Goal: Navigation & Orientation: Find specific page/section

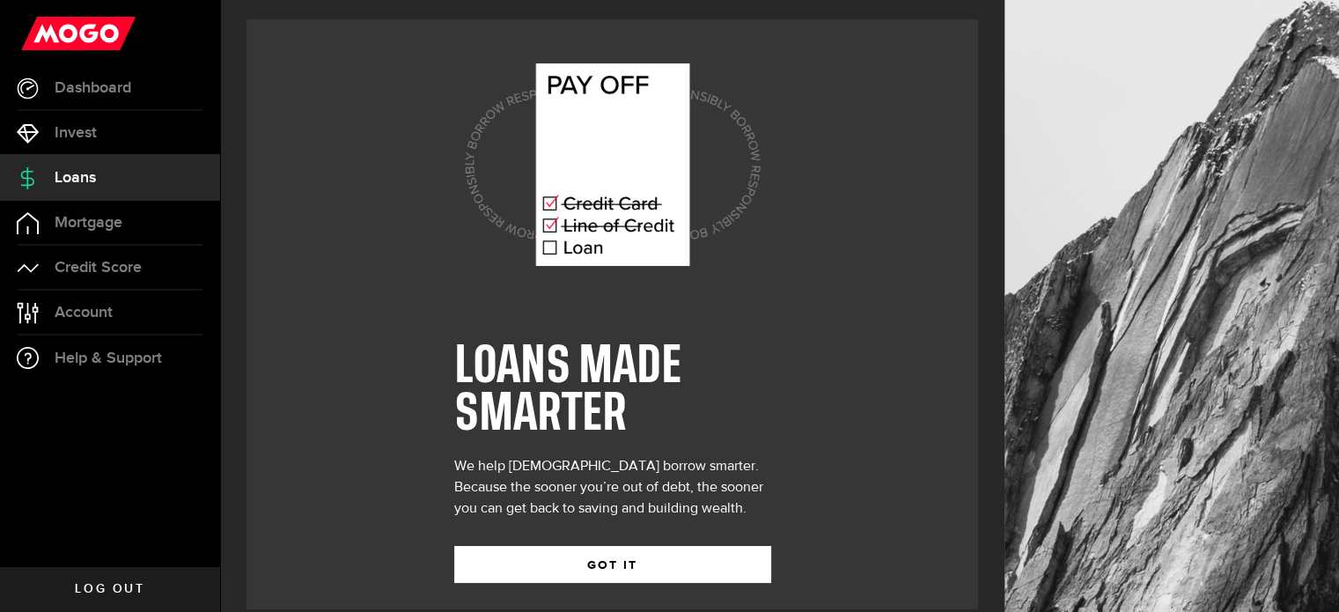
scroll to position [25, 0]
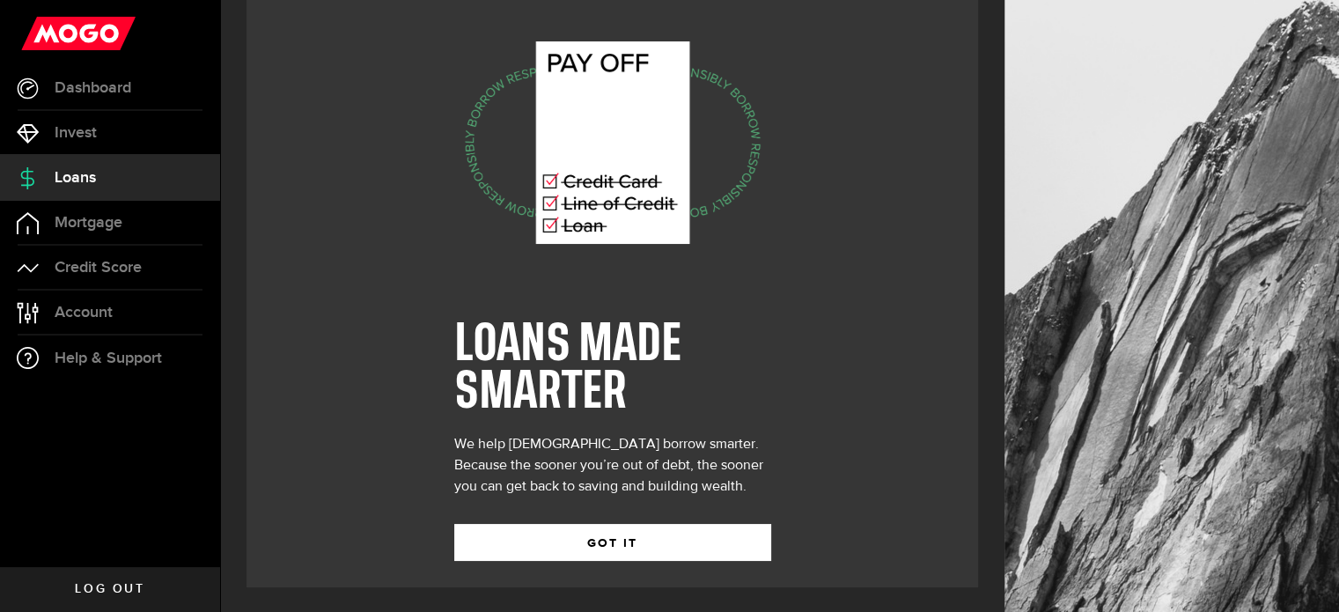
click at [612, 546] on button "GOT IT" at bounding box center [612, 542] width 317 height 37
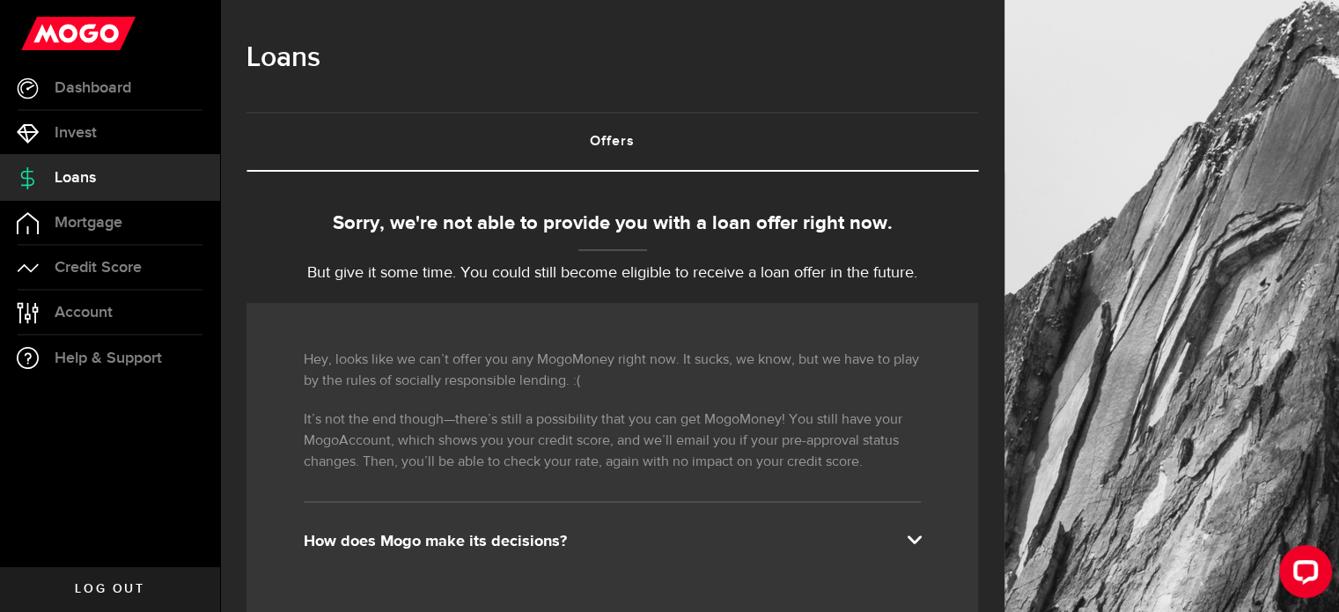
click at [99, 231] on span "Mortgage" at bounding box center [89, 223] width 68 height 16
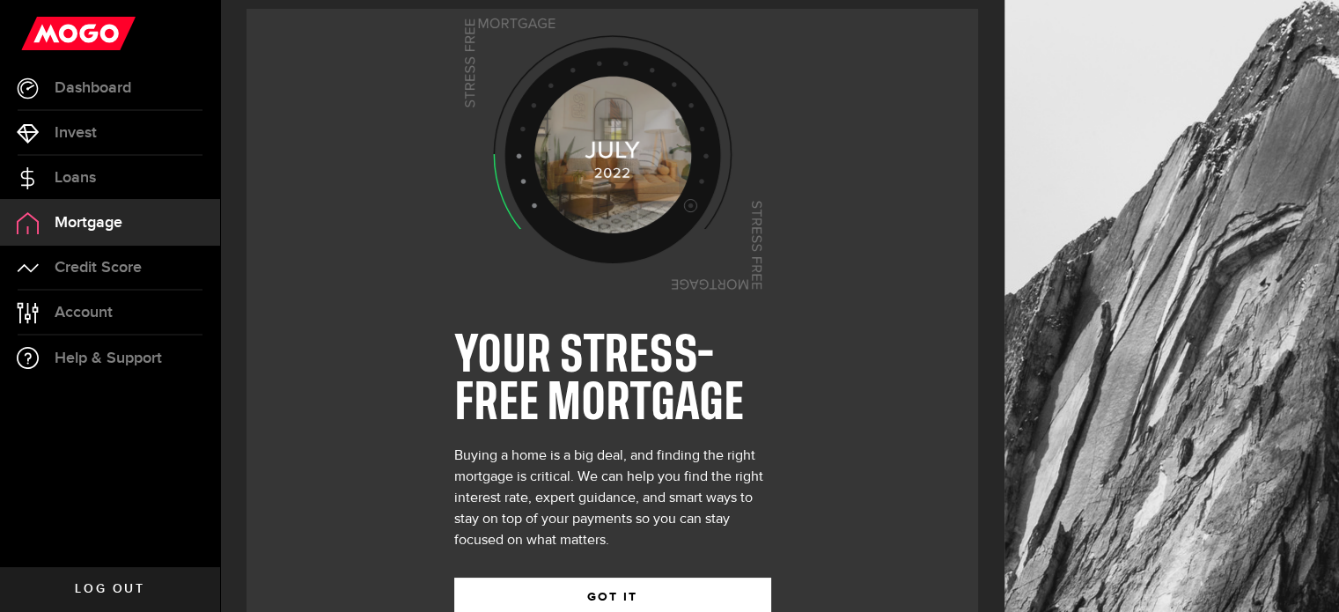
scroll to position [67, 0]
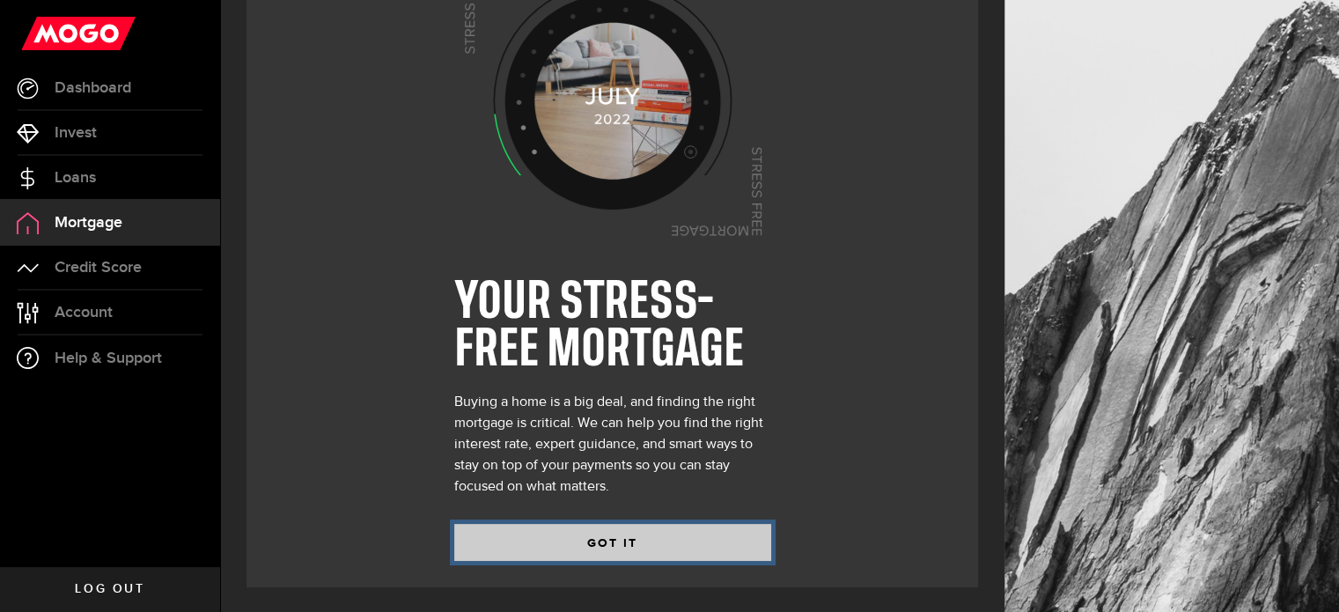
click at [608, 541] on button "GOT IT" at bounding box center [612, 542] width 317 height 37
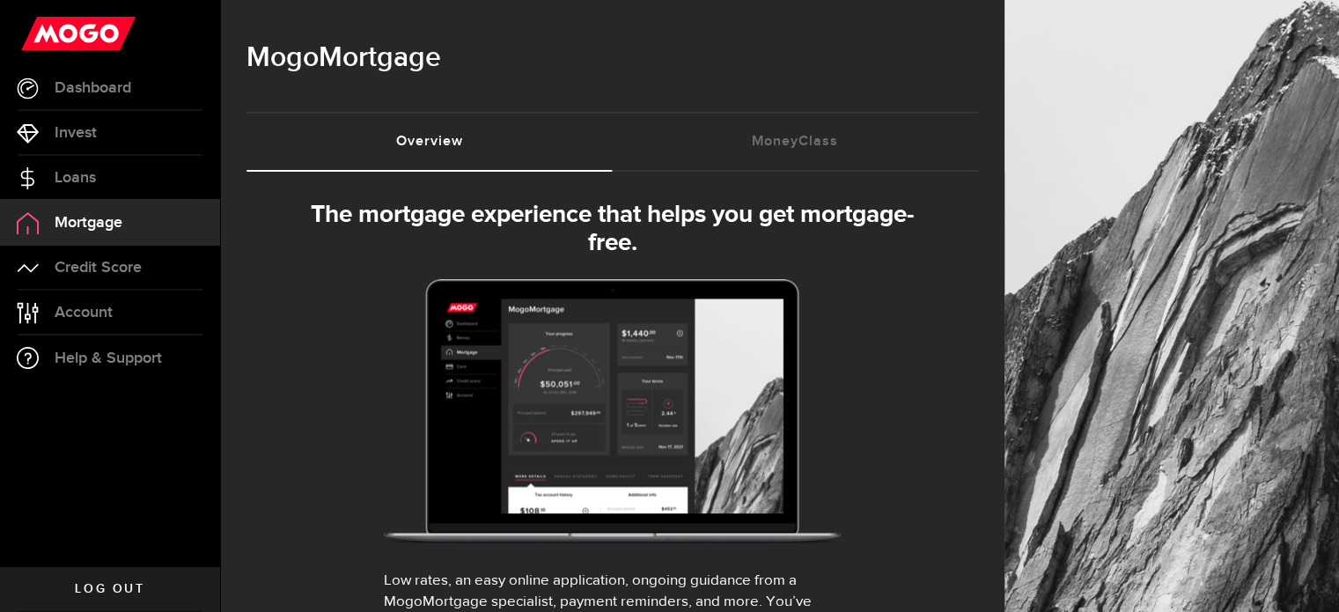
select select "3knYdhfXw4iYoq2m0WGQES"
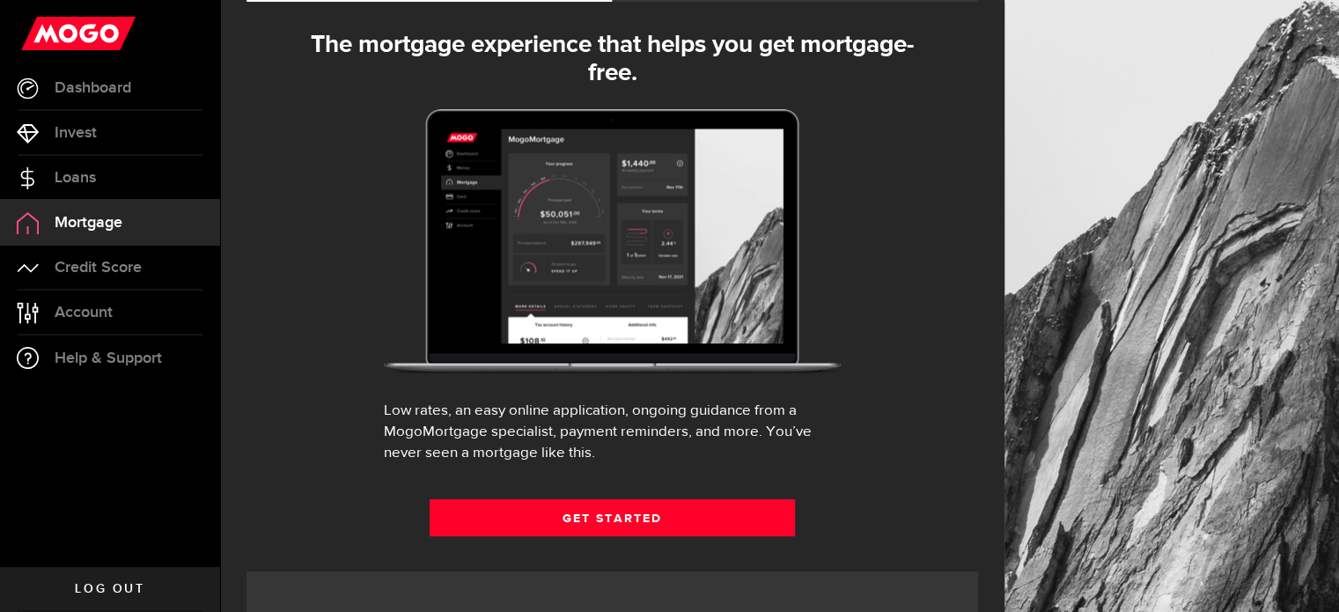
scroll to position [173, 0]
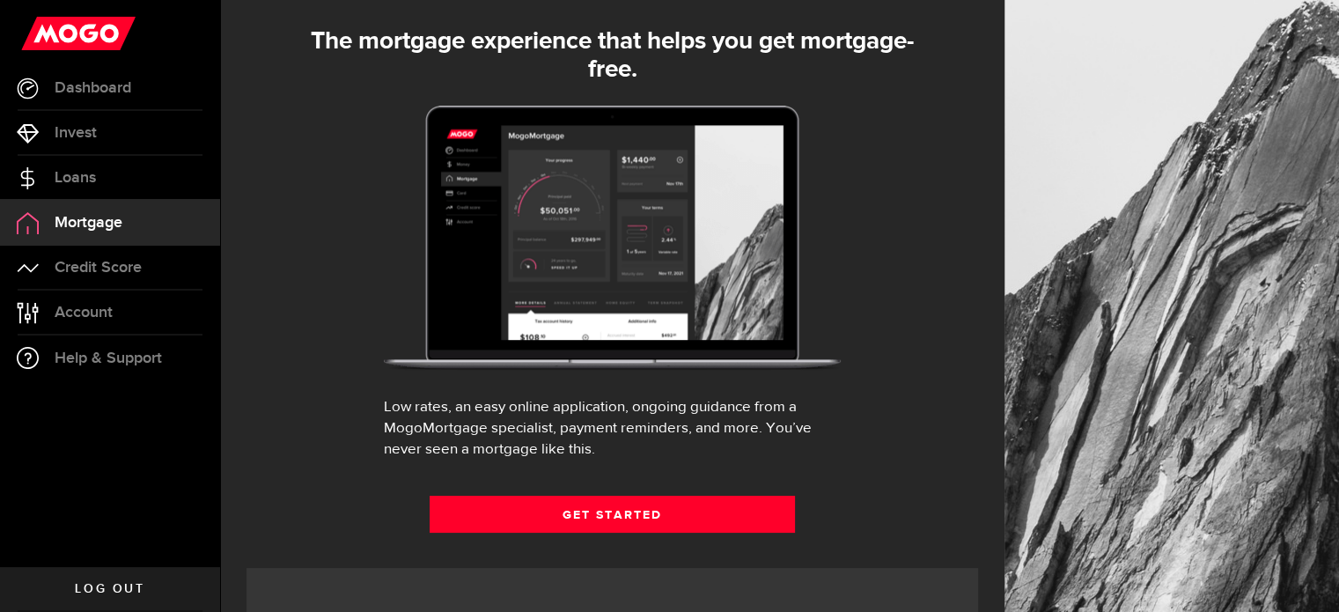
click at [110, 275] on span "Credit Score" at bounding box center [98, 268] width 87 height 16
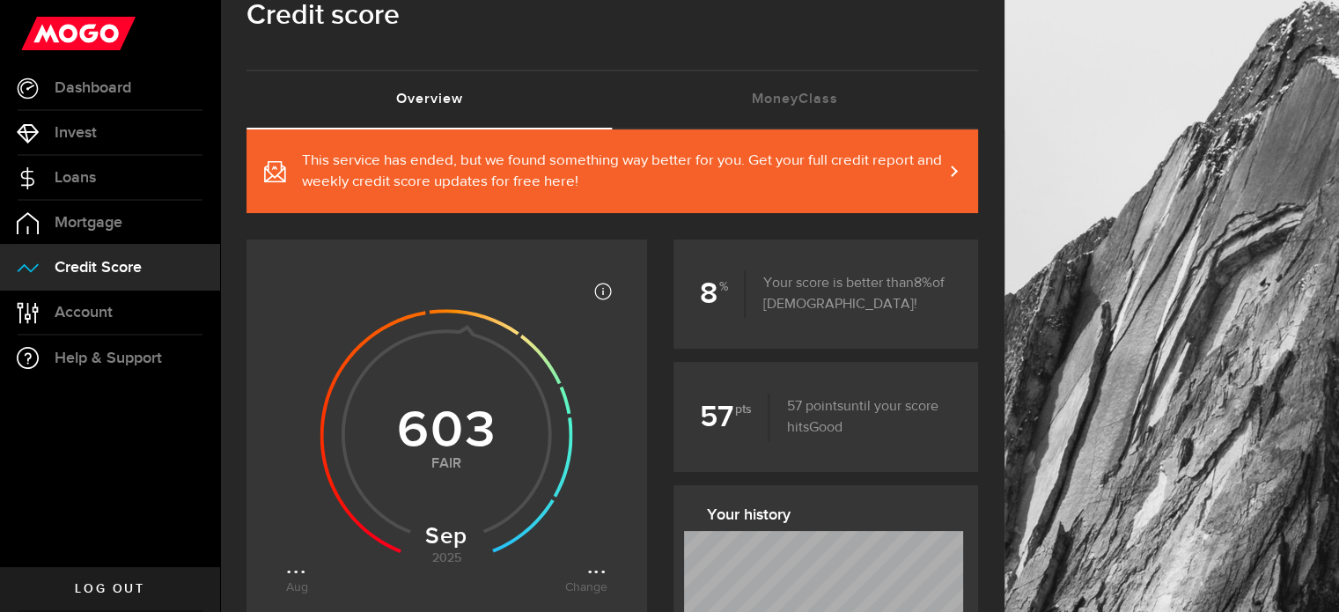
scroll to position [41, 0]
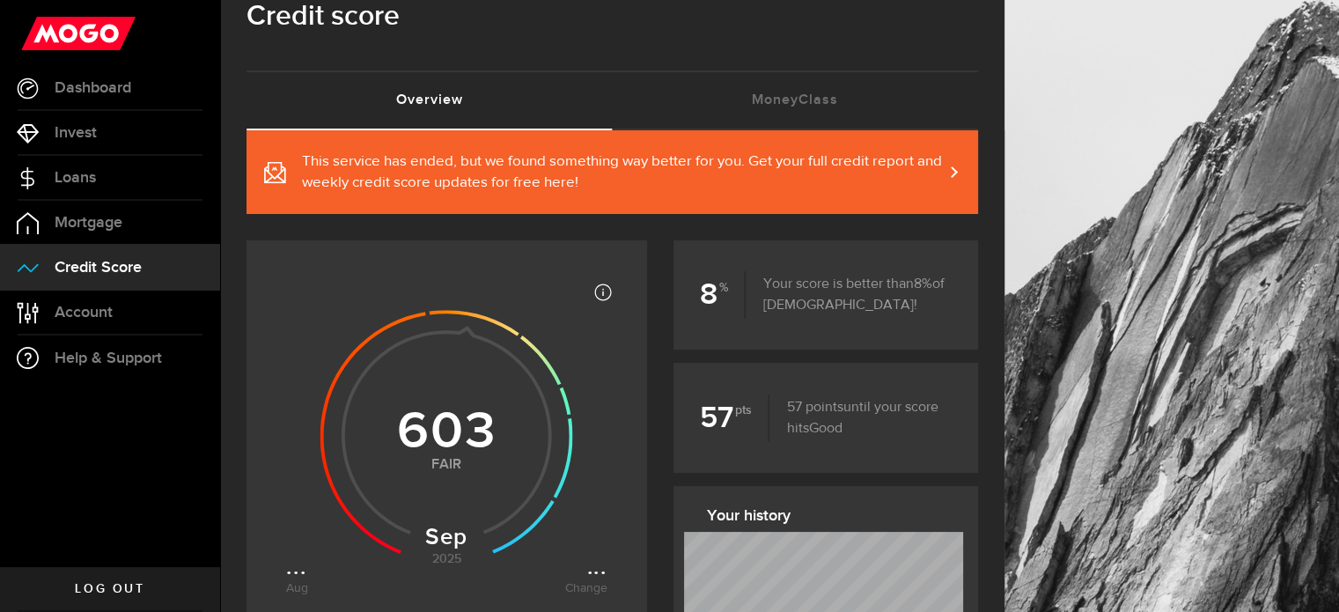
click at [92, 139] on span "Invest" at bounding box center [76, 133] width 42 height 16
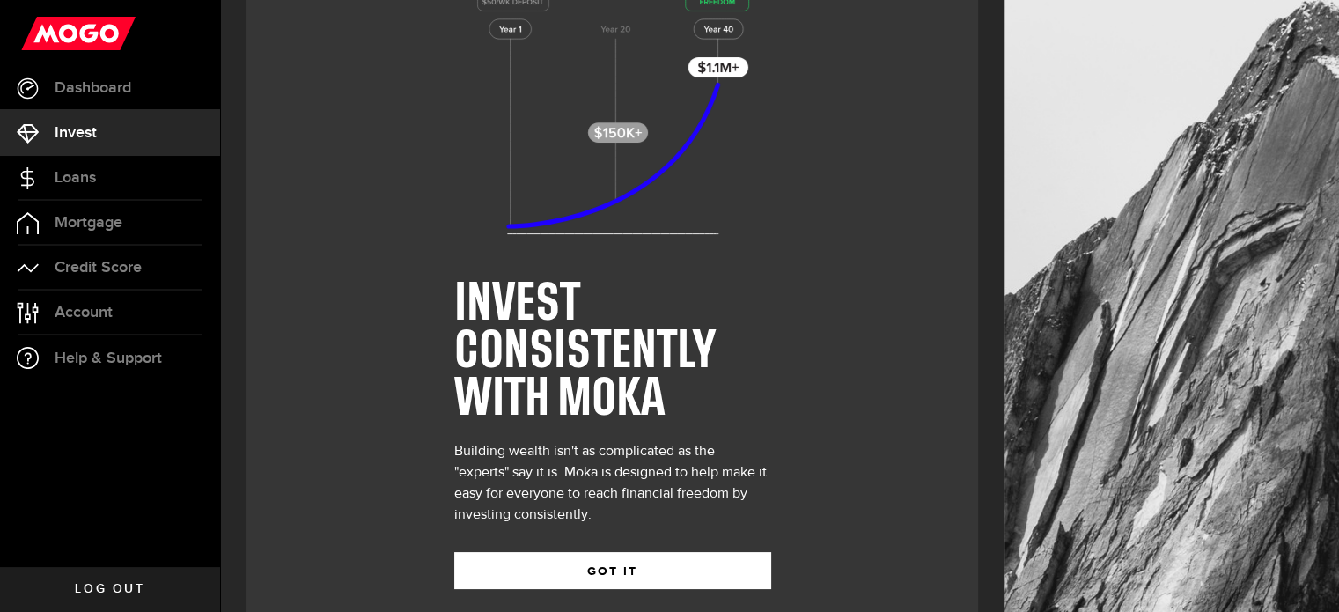
scroll to position [93, 0]
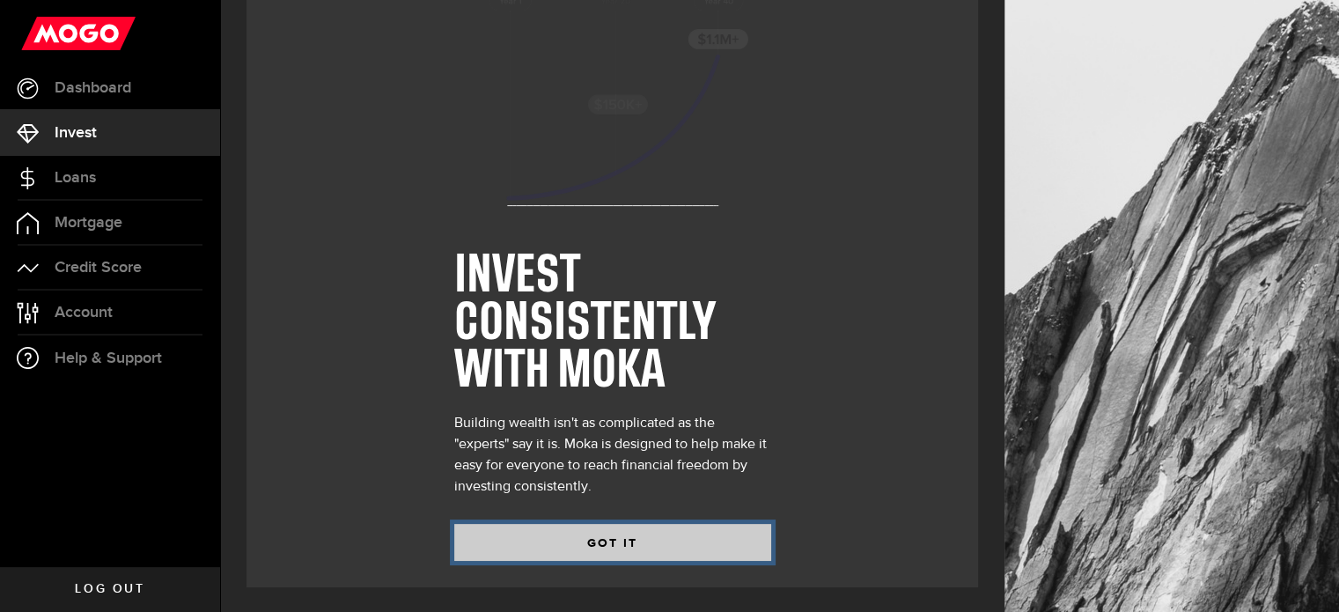
click at [494, 545] on button "GOT IT" at bounding box center [612, 542] width 317 height 37
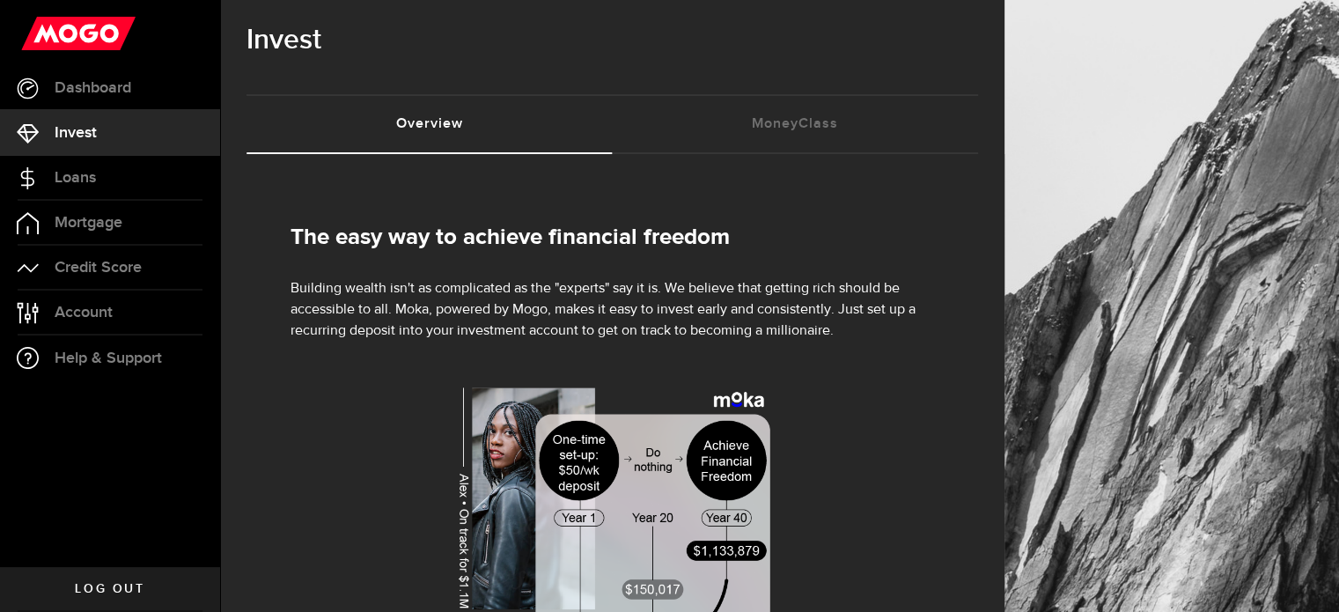
scroll to position [13, 0]
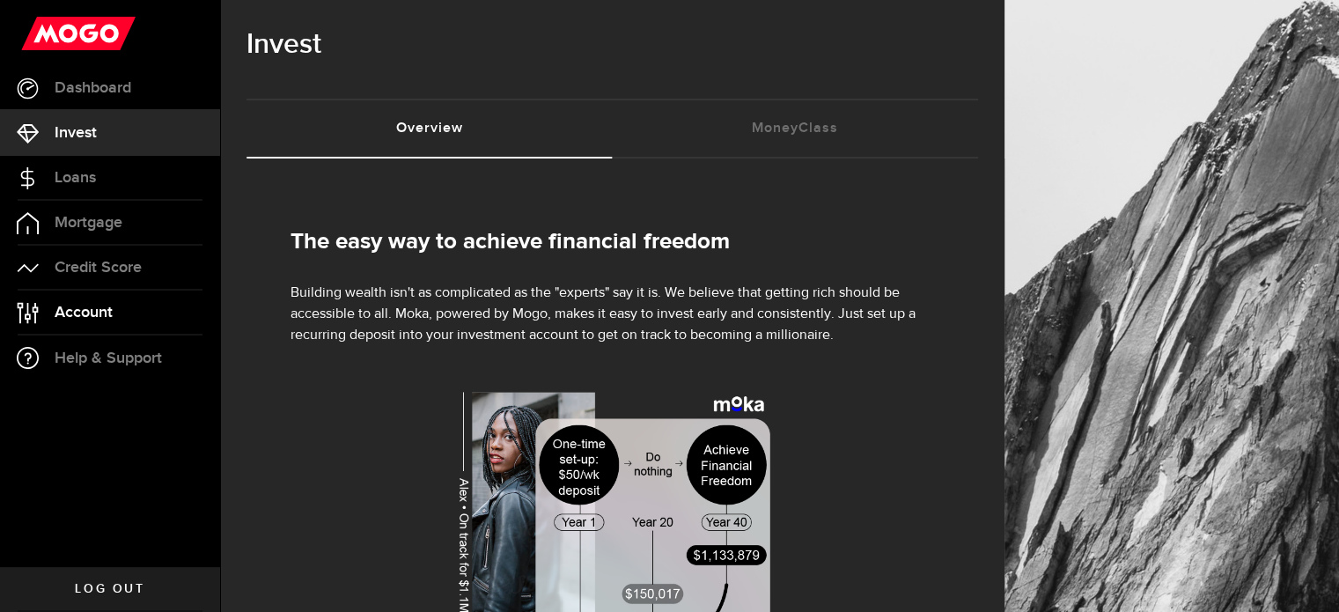
click at [92, 319] on span "Account" at bounding box center [84, 312] width 58 height 16
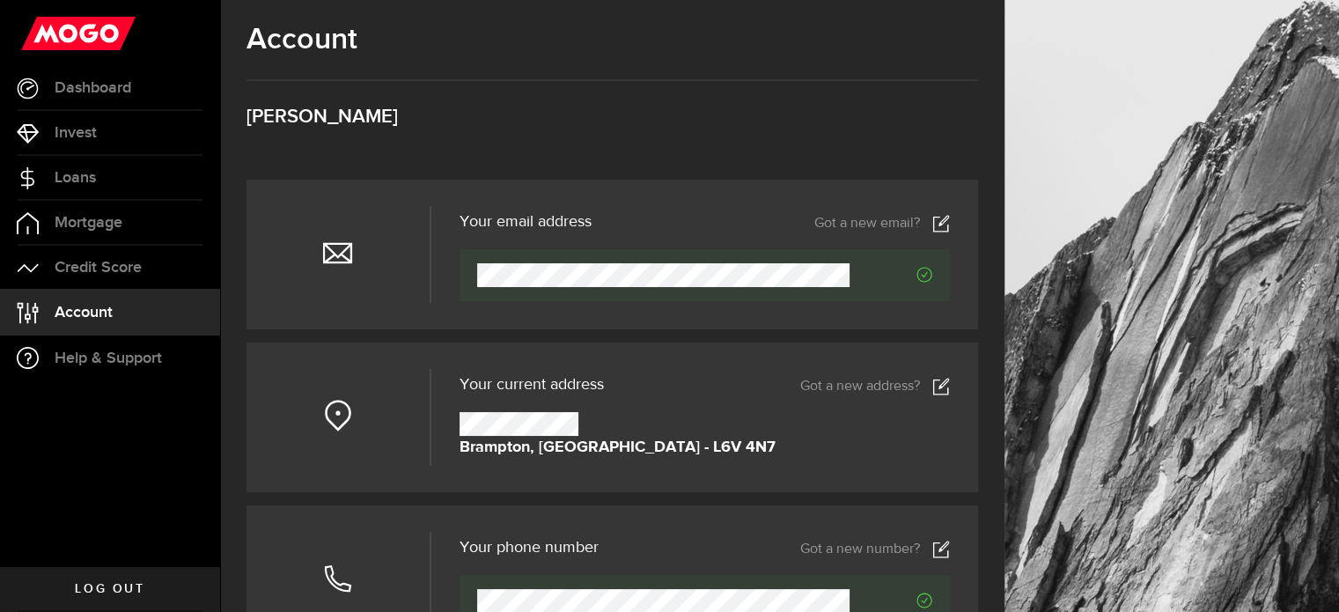
click at [102, 366] on link "Help & Support" at bounding box center [110, 357] width 220 height 45
click at [71, 39] on use at bounding box center [78, 33] width 114 height 33
